Goal: Check status: Check status

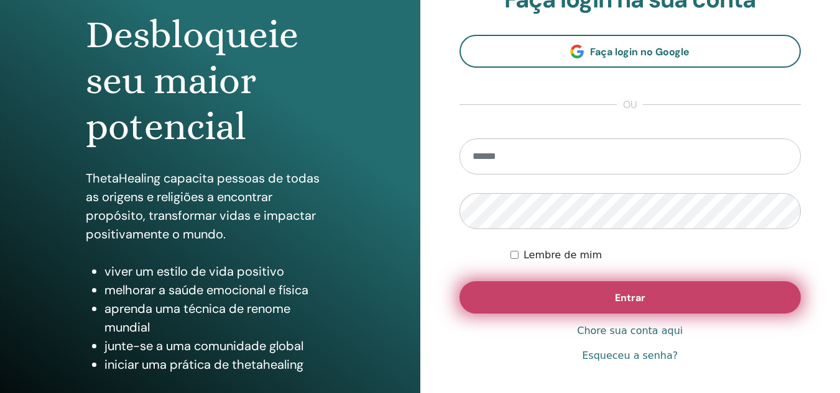
scroll to position [124, 0]
type input "**********"
click at [618, 295] on font "Entrar" at bounding box center [630, 297] width 30 height 13
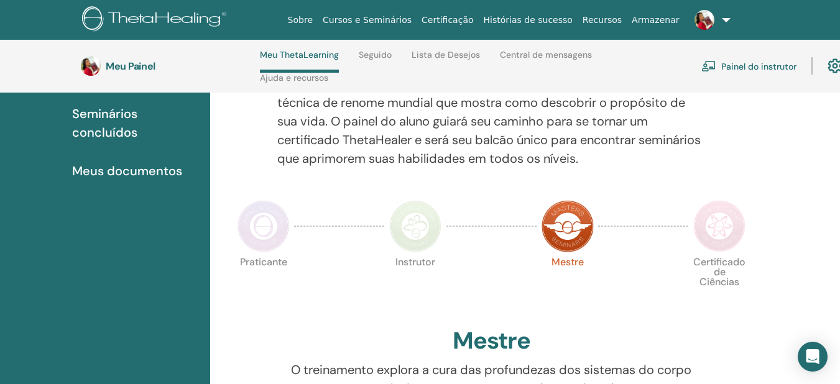
scroll to position [177, 0]
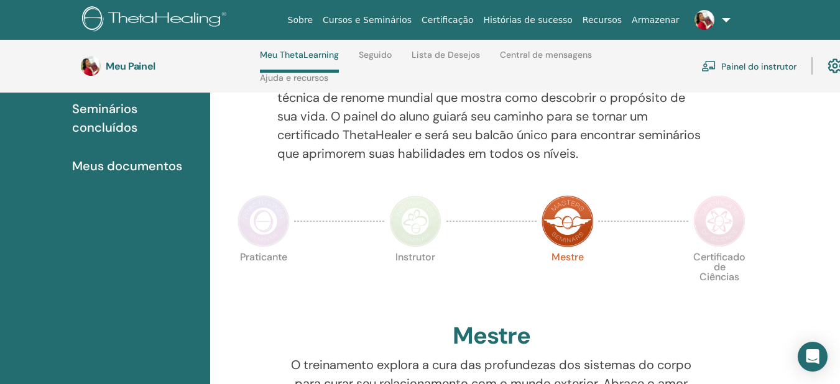
click at [717, 226] on img at bounding box center [719, 221] width 52 height 52
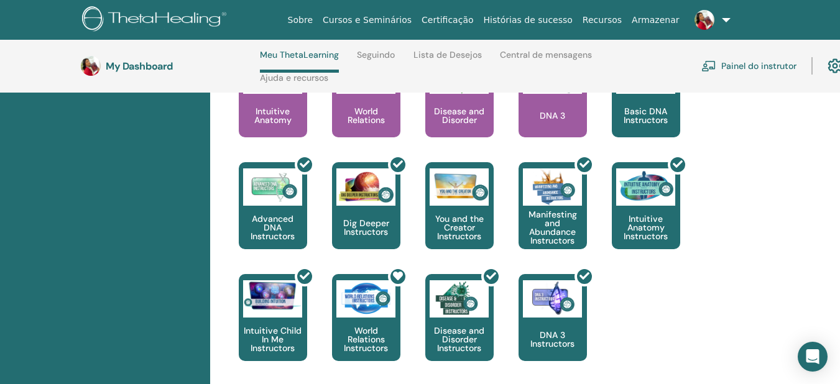
scroll to position [737, 0]
